Goal: Task Accomplishment & Management: Manage account settings

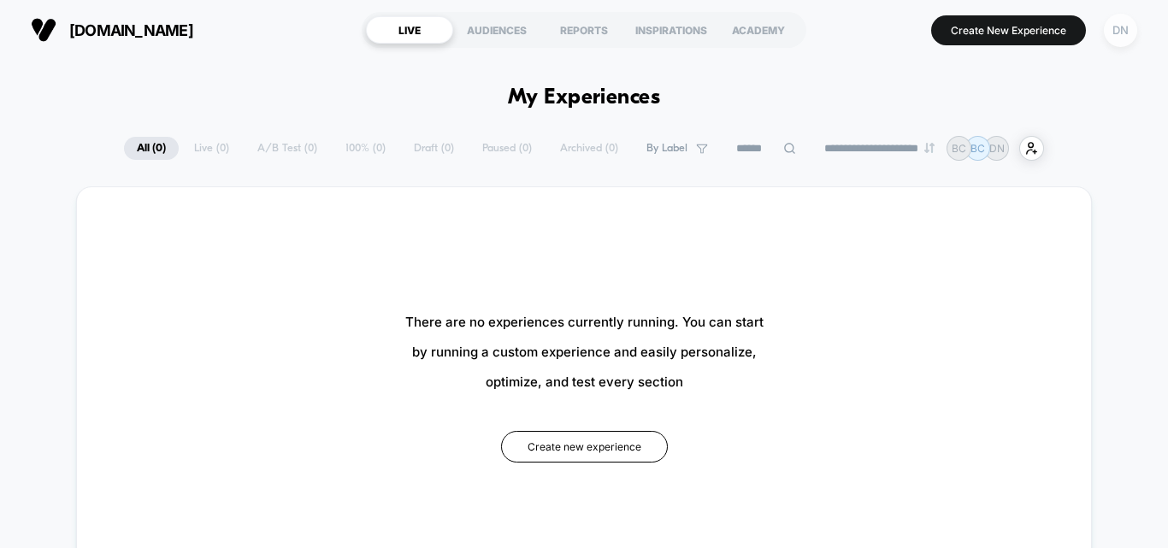
click at [1121, 32] on div "DN" at bounding box center [1119, 30] width 33 height 33
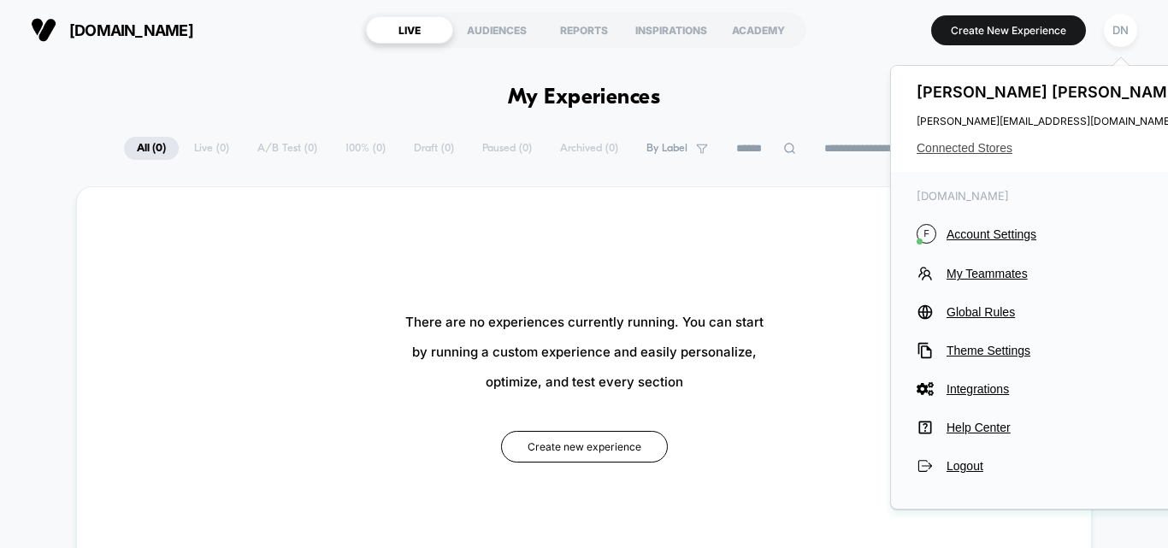
click at [979, 148] on span "Connected Stores" at bounding box center [1051, 148] width 270 height 14
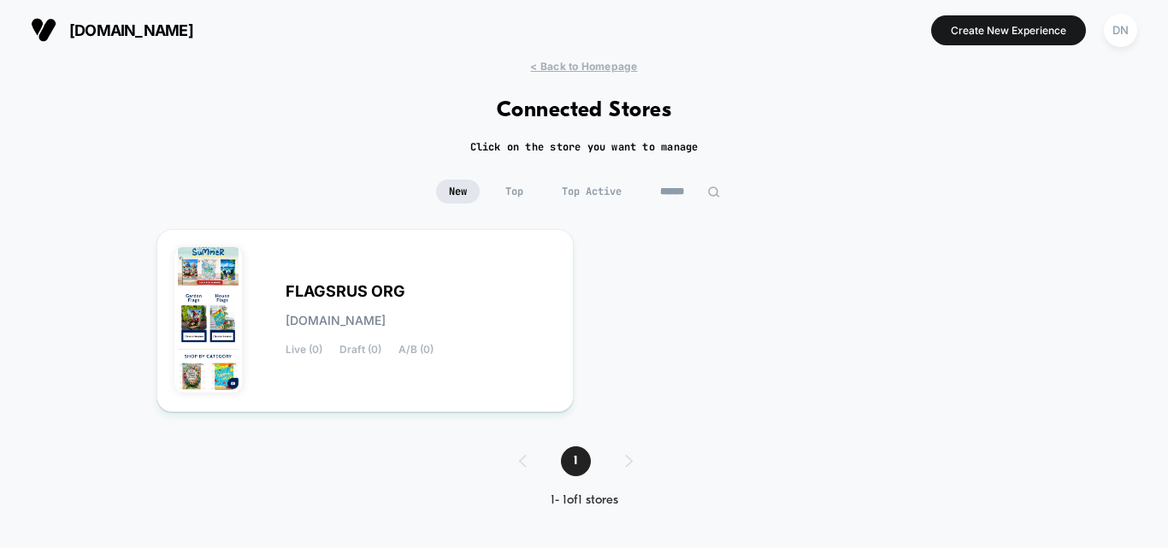
scroll to position [3, 0]
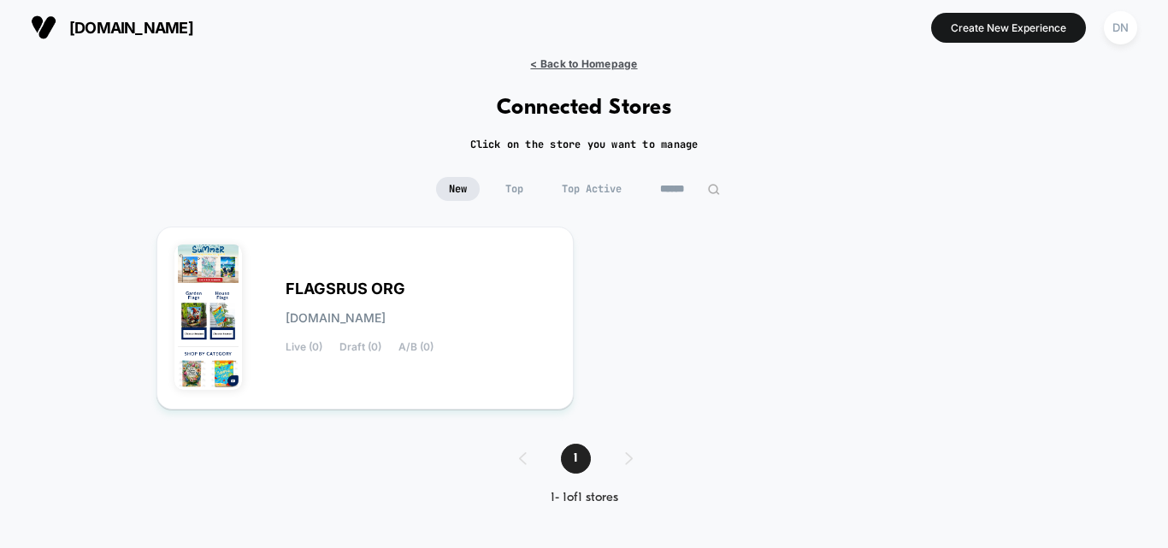
click at [581, 64] on span "< Back to Homepage" at bounding box center [583, 63] width 107 height 13
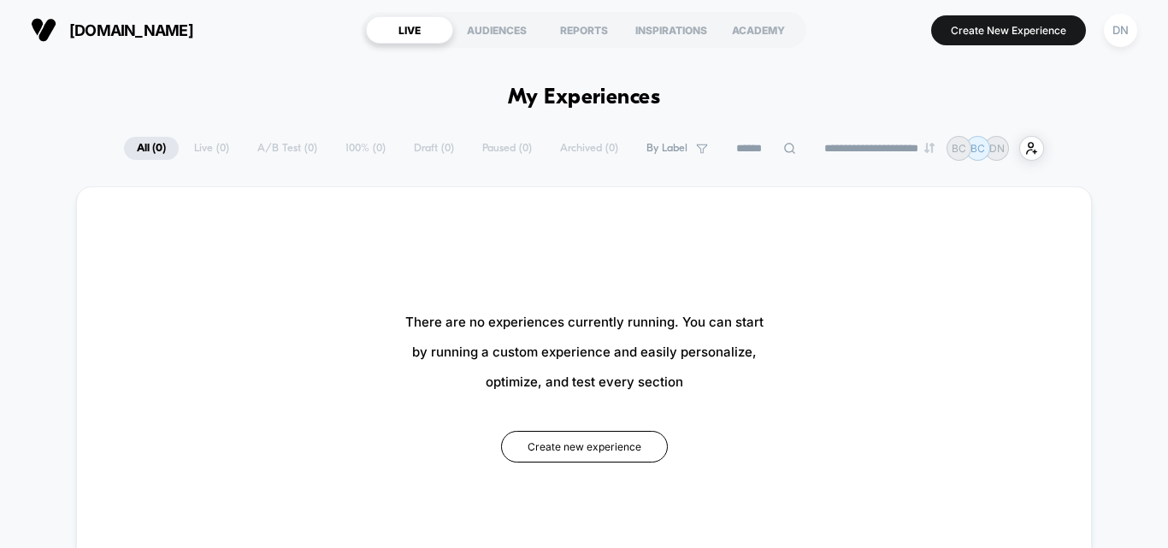
click at [120, 30] on span "[DOMAIN_NAME]" at bounding box center [131, 30] width 124 height 18
click at [1122, 17] on div "DN" at bounding box center [1119, 30] width 33 height 33
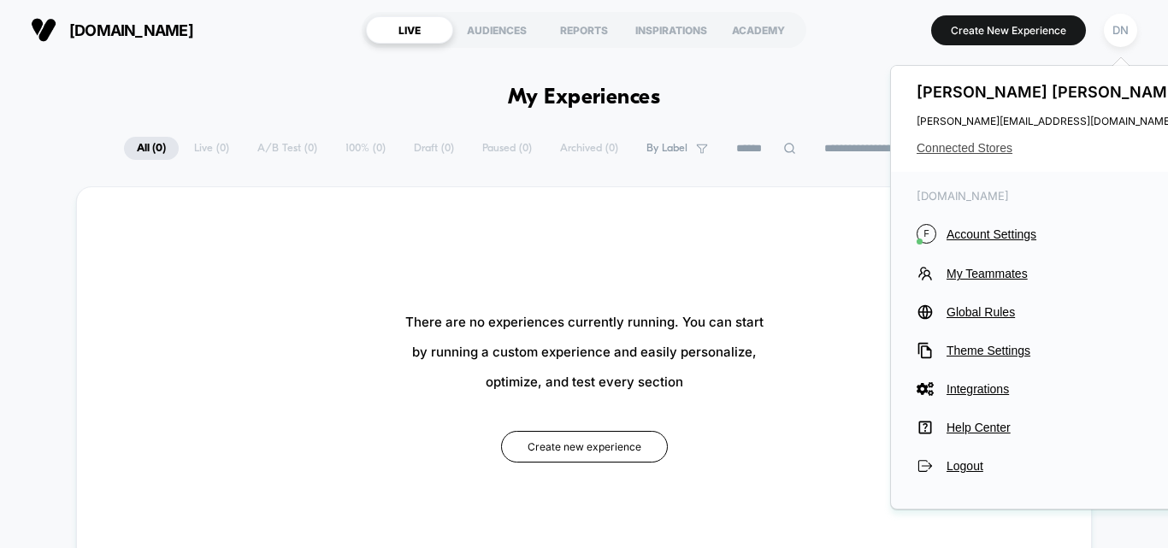
click at [976, 146] on span "Connected Stores" at bounding box center [1051, 148] width 270 height 14
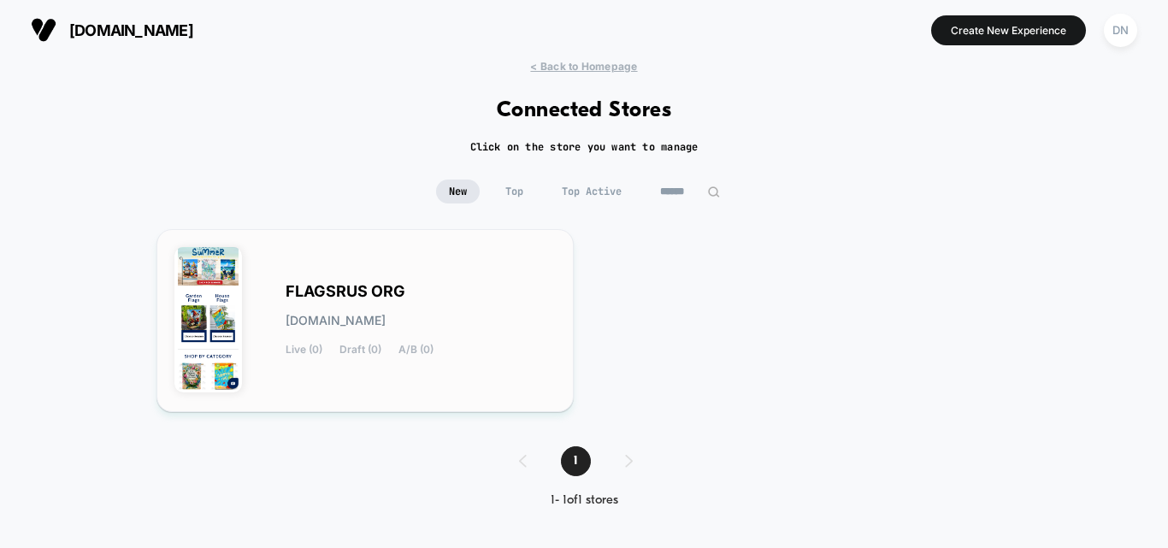
click at [517, 299] on div "FLAGSRUS ORG [DOMAIN_NAME] Live (0) Draft (0) A/B (0)" at bounding box center [420, 320] width 270 height 70
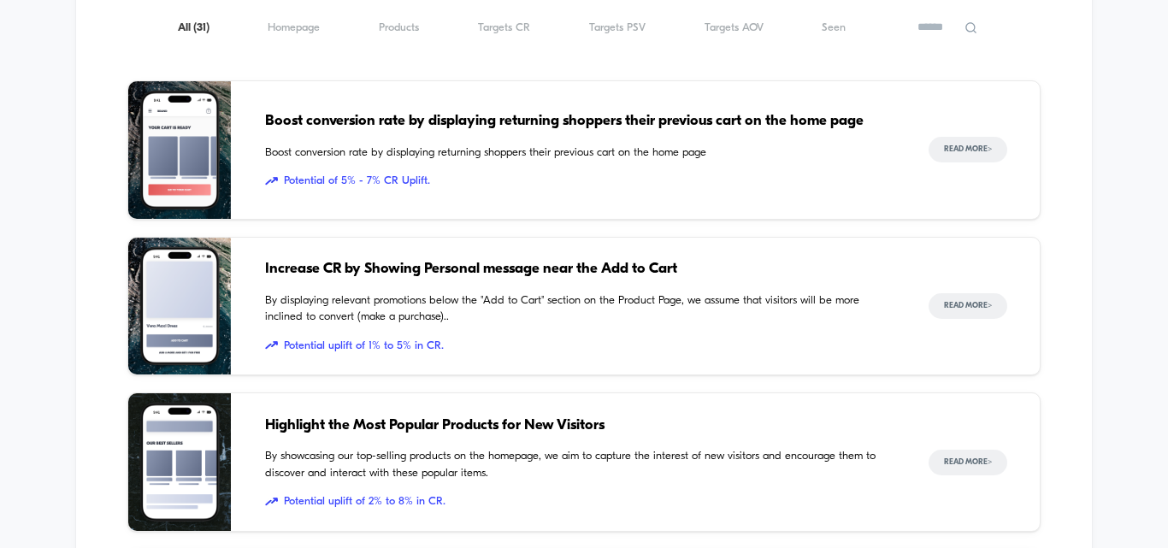
scroll to position [769, 0]
